Goal: Information Seeking & Learning: Find specific fact

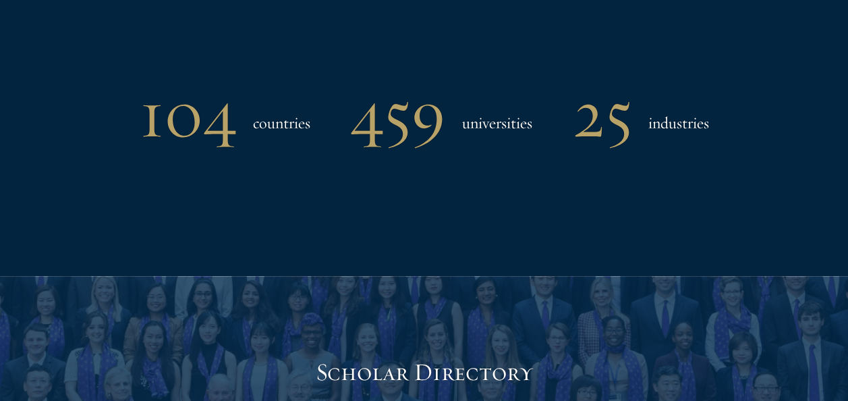
scroll to position [1404, 0]
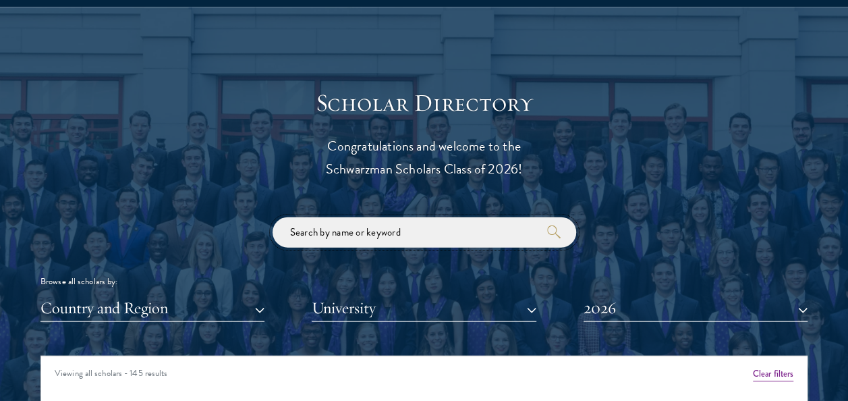
click at [353, 236] on input "search" at bounding box center [425, 232] width 304 height 30
type input "sanjeev"
click button "submit" at bounding box center [0, 0] width 0 height 0
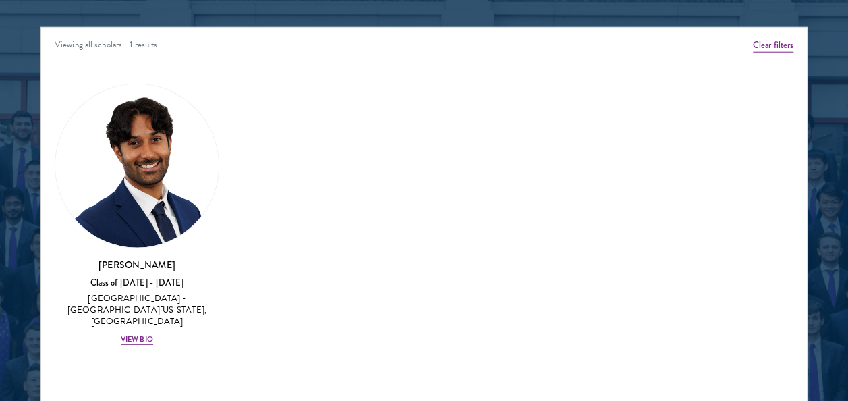
scroll to position [1733, 0]
click at [139, 167] on img at bounding box center [136, 165] width 163 height 163
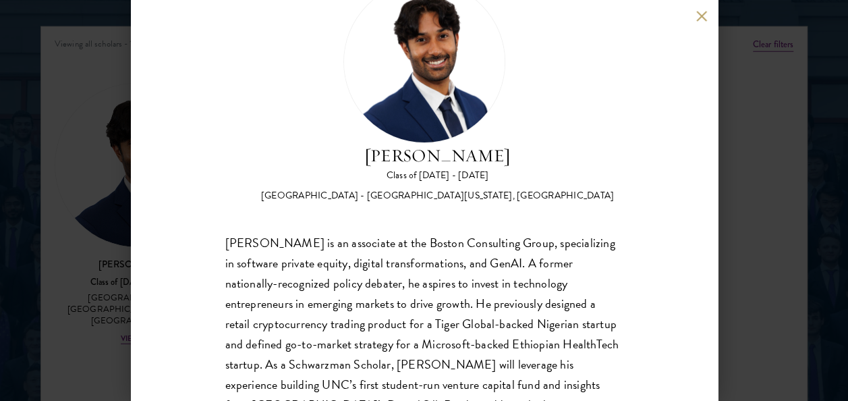
scroll to position [55, 0]
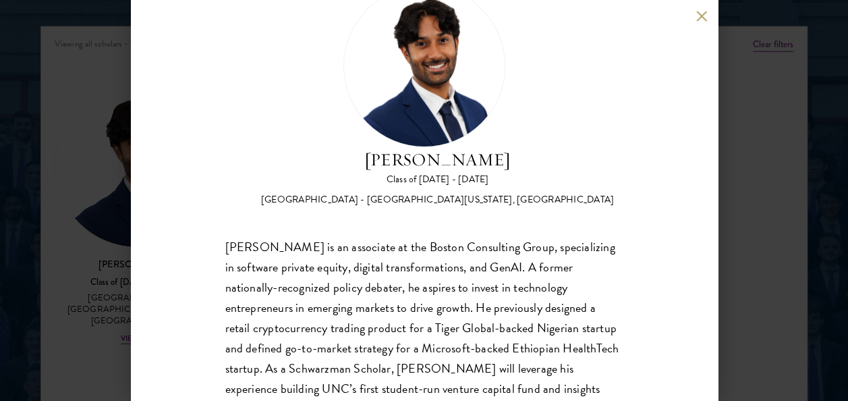
click at [696, 16] on button at bounding box center [701, 15] width 11 height 11
